Goal: Find specific page/section: Find specific page/section

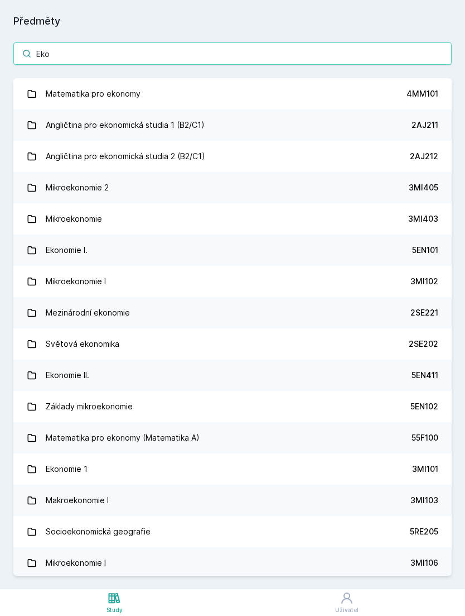
click at [227, 57] on input "Eko" at bounding box center [232, 53] width 439 height 22
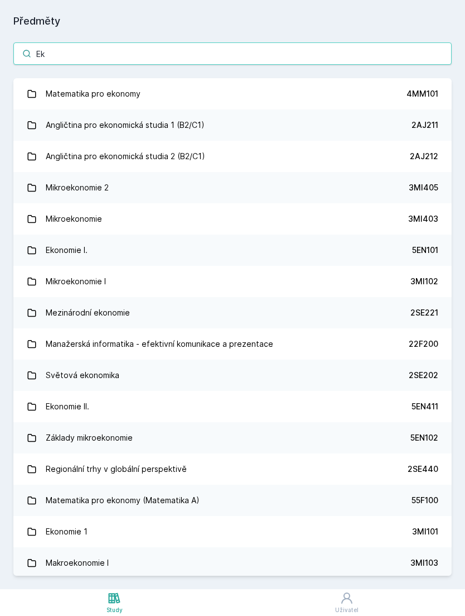
type input "E"
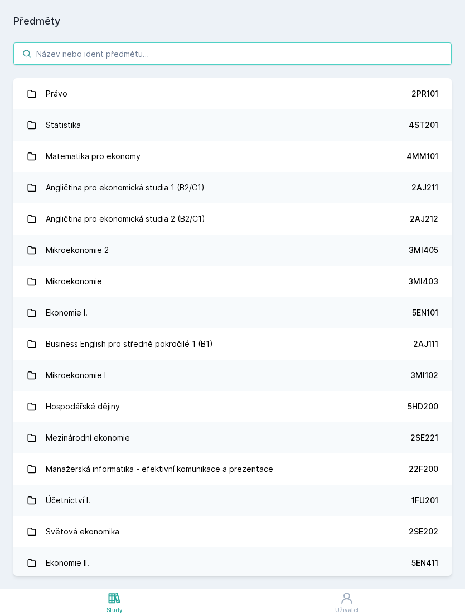
type input "T"
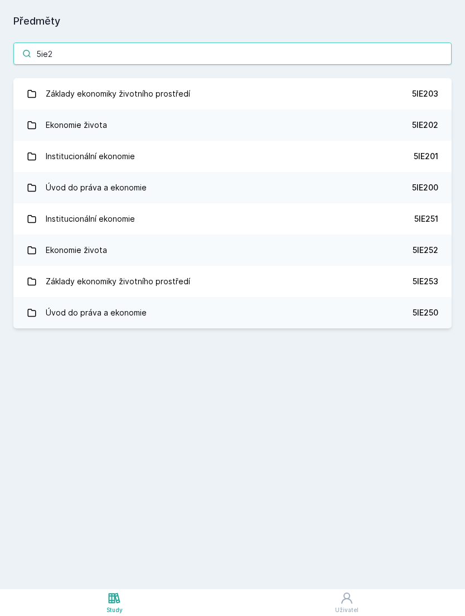
type input "5ie2"
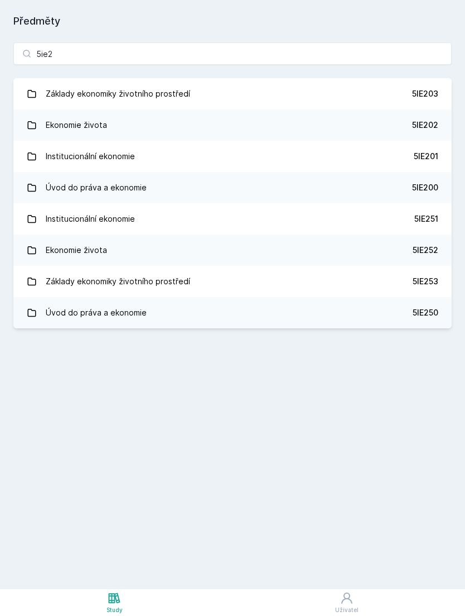
click at [430, 128] on div "5IE202" at bounding box center [425, 124] width 26 height 11
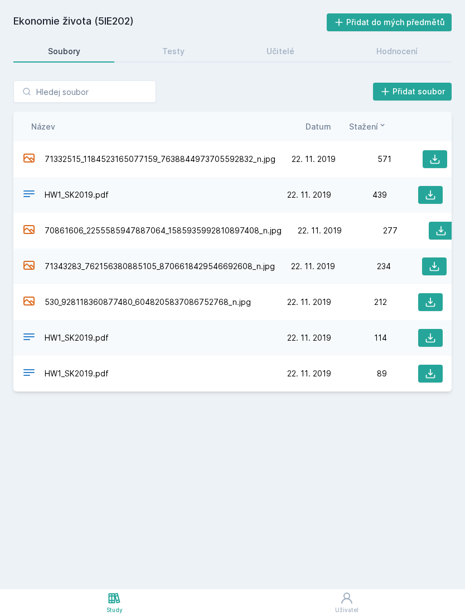
click at [184, 160] on span "71332515_1184523165077159_7638844973705592832_n.jpg" at bounding box center [160, 158] width 231 height 11
click at [435, 164] on icon at bounding box center [435, 159] width 9 height 9
click at [432, 192] on icon at bounding box center [430, 194] width 11 height 11
click at [185, 54] on link "Testy" at bounding box center [173, 51] width 91 height 22
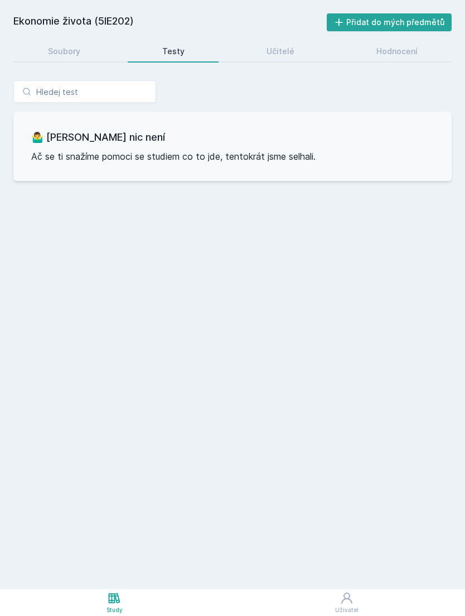
click at [296, 49] on link "Učitelé" at bounding box center [280, 51] width 97 height 22
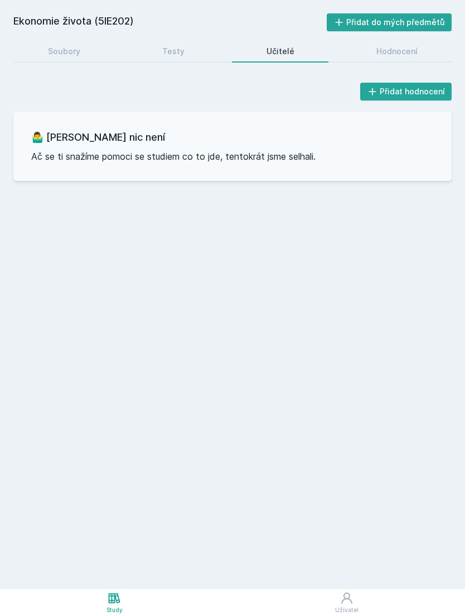
click at [378, 51] on div "Hodnocení" at bounding box center [397, 51] width 41 height 11
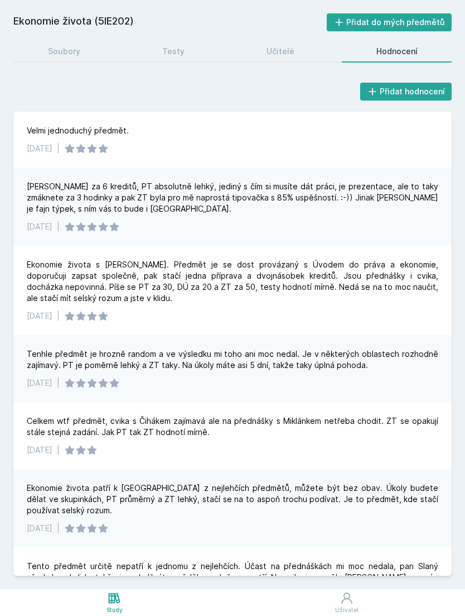
click at [95, 40] on link "Soubory" at bounding box center [63, 51] width 101 height 22
